Goal: Task Accomplishment & Management: Manage account settings

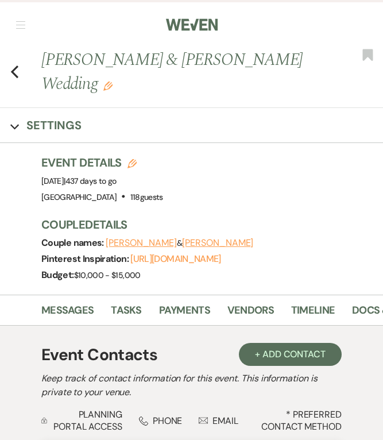
click at [17, 70] on icon "Previous" at bounding box center [14, 72] width 9 height 14
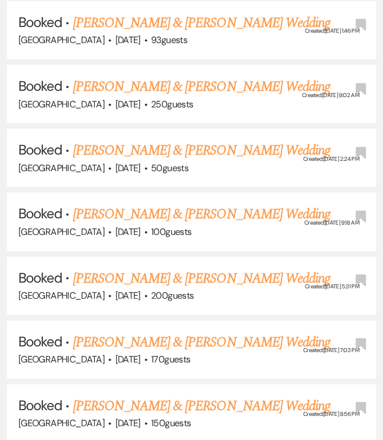
scroll to position [6093, 0]
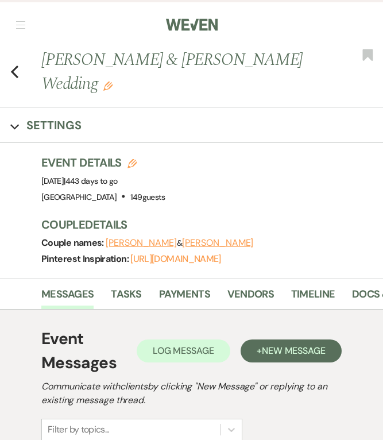
click at [210, 242] on button "[PERSON_NAME]" at bounding box center [217, 242] width 71 height 9
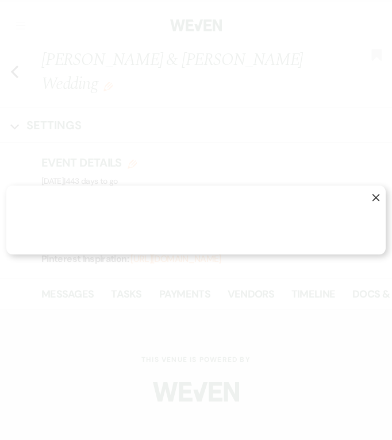
select select "1"
select select "text"
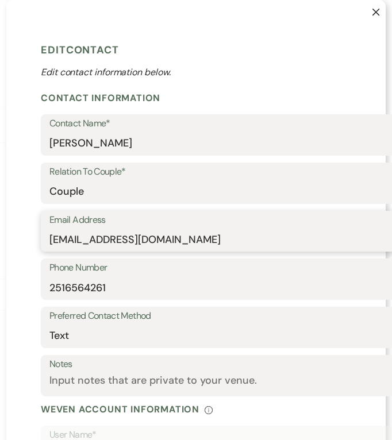
drag, startPoint x: 209, startPoint y: 247, endPoint x: 41, endPoint y: 247, distance: 167.6
click at [41, 247] on div "Email Address [EMAIL_ADDRESS][DOMAIN_NAME]" at bounding box center [261, 231] width 441 height 41
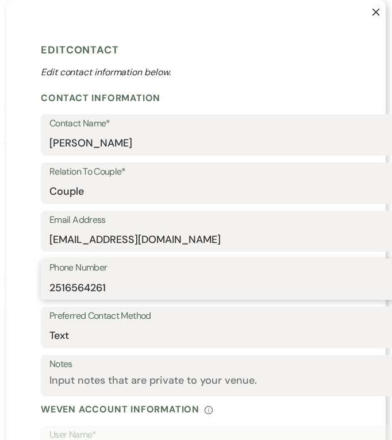
drag, startPoint x: 118, startPoint y: 284, endPoint x: 23, endPoint y: 274, distance: 95.7
click at [23, 274] on div "X Edit Contact Edit contact information below. Contact Information Contact Name…" at bounding box center [195, 337] width 379 height 675
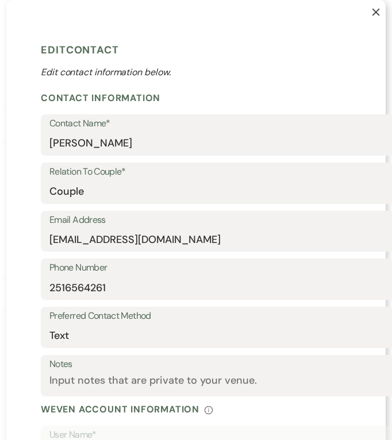
click at [375, 16] on button "X" at bounding box center [366, 17] width 37 height 35
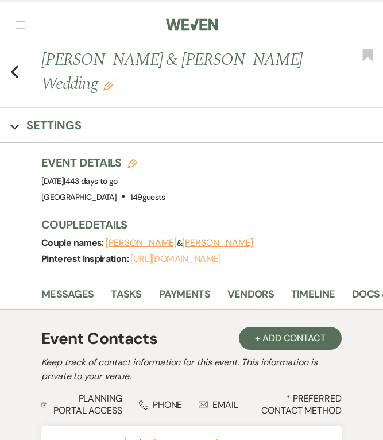
drag, startPoint x: 165, startPoint y: 259, endPoint x: 217, endPoint y: 264, distance: 52.4
click at [216, 262] on link "[URL][DOMAIN_NAME]" at bounding box center [175, 259] width 90 height 12
click at [137, 242] on button "[PERSON_NAME]" at bounding box center [141, 242] width 71 height 9
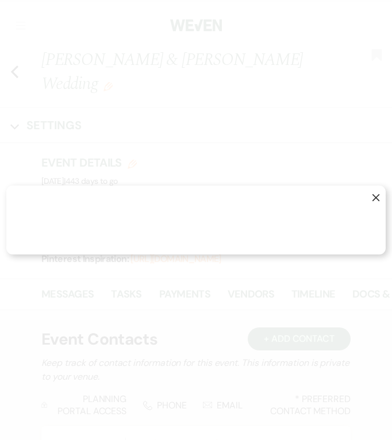
select select "1"
select select "email"
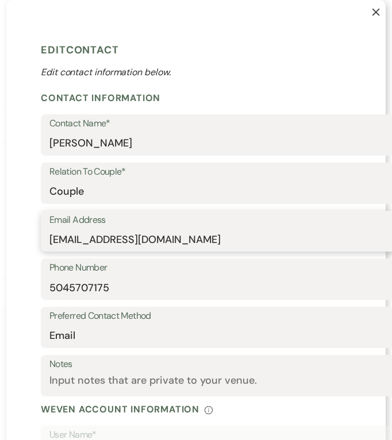
drag, startPoint x: 191, startPoint y: 234, endPoint x: 2, endPoint y: 233, distance: 189.5
click at [2, 233] on div "X Edit Contact Edit contact information below. Contact Information Contact Name…" at bounding box center [196, 220] width 392 height 440
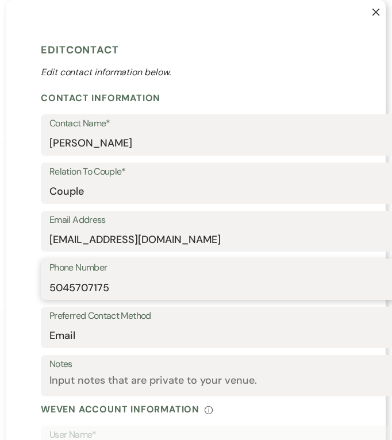
drag, startPoint x: 120, startPoint y: 291, endPoint x: 42, endPoint y: 286, distance: 78.3
click at [42, 286] on div "Phone Number [PHONE_NUMBER]" at bounding box center [261, 278] width 441 height 41
